Goal: Information Seeking & Learning: Learn about a topic

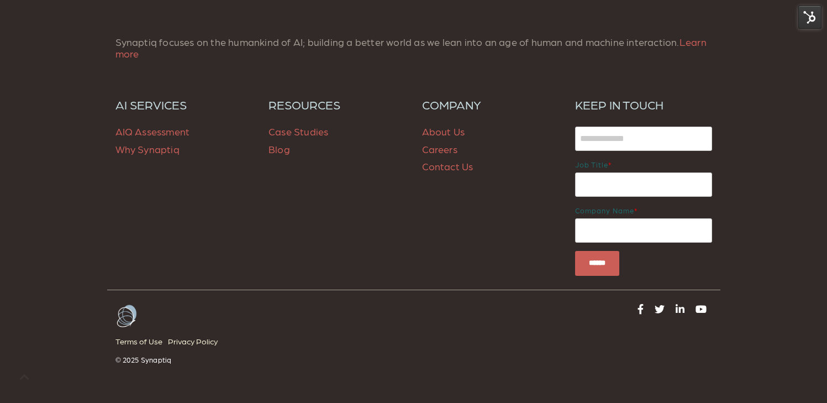
scroll to position [1740, 0]
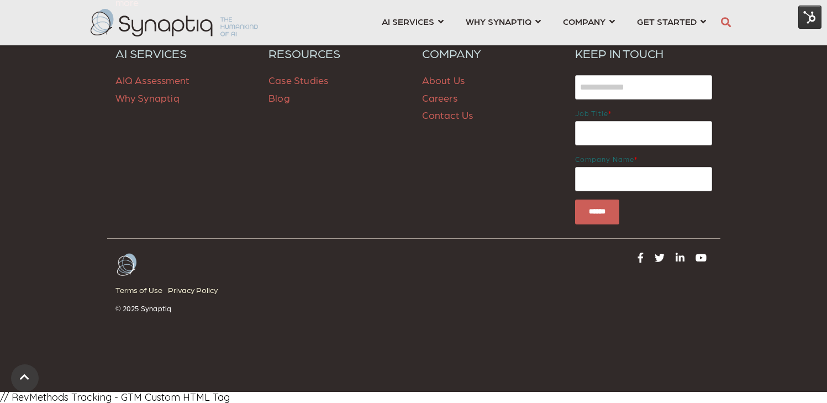
click at [277, 101] on span "Blog" at bounding box center [279, 98] width 22 height 12
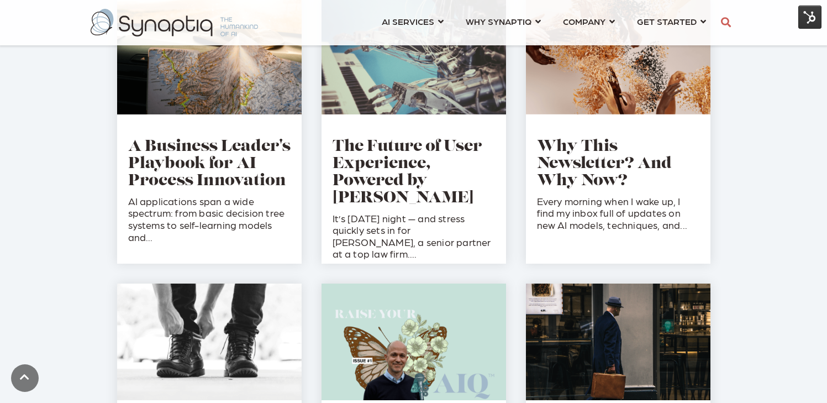
scroll to position [1185, 0]
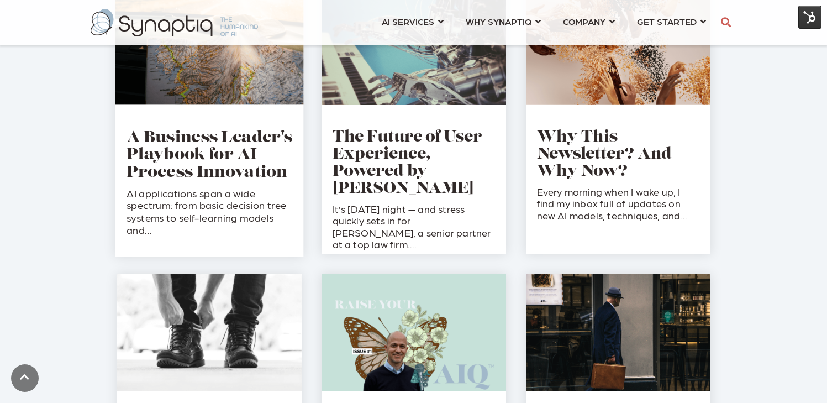
click at [236, 205] on p "AI applications span a wide spectrum: from basic decision tree systems to self-…" at bounding box center [209, 211] width 166 height 49
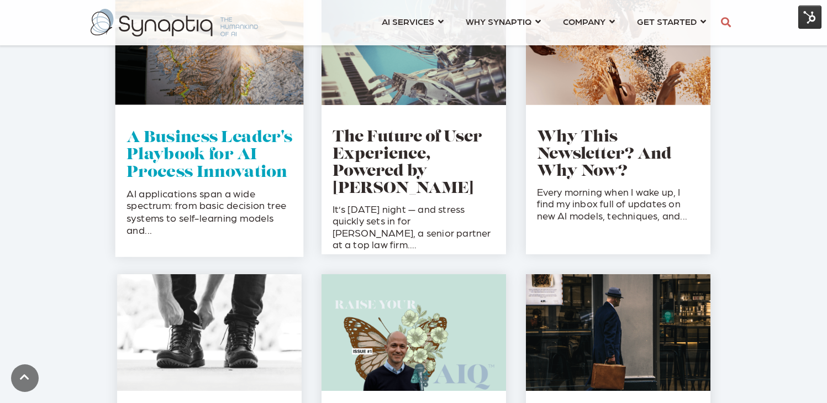
click at [236, 154] on link "A Business Leader's Playbook for AI Process Innovation" at bounding box center [209, 155] width 166 height 50
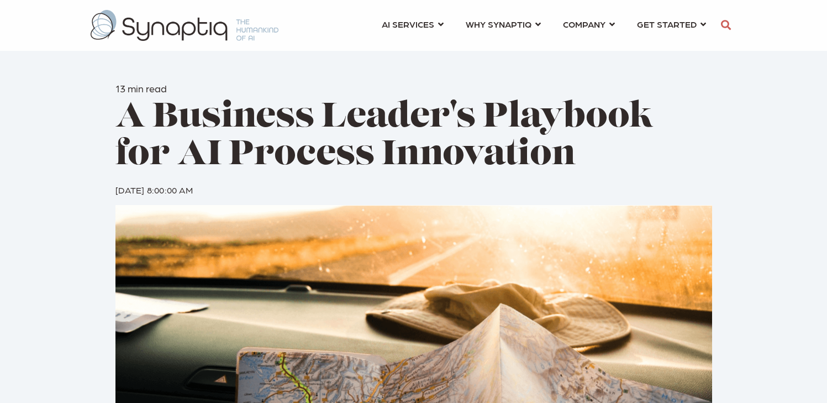
scroll to position [0, 5]
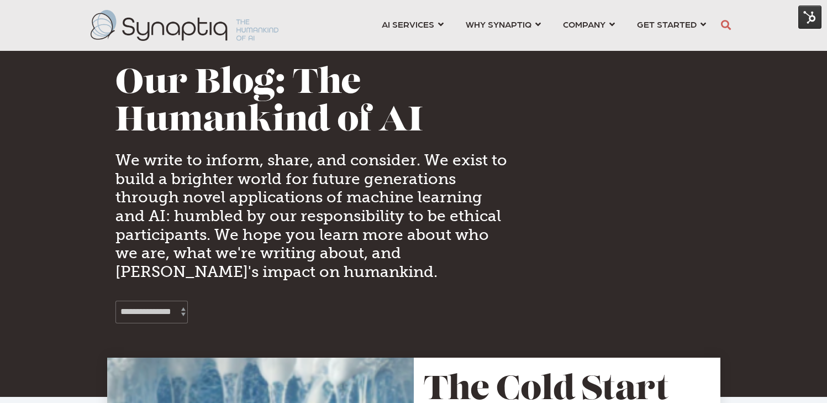
scroll to position [0, 5]
